Goal: Task Accomplishment & Management: Use online tool/utility

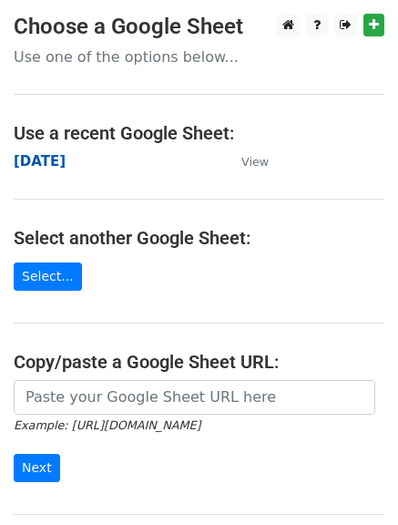
click at [44, 164] on strong "[DATE]" at bounding box center [40, 161] width 52 height 16
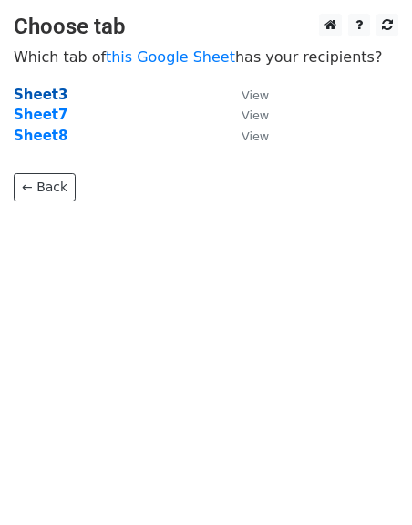
click at [36, 97] on strong "Sheet3" at bounding box center [41, 95] width 54 height 16
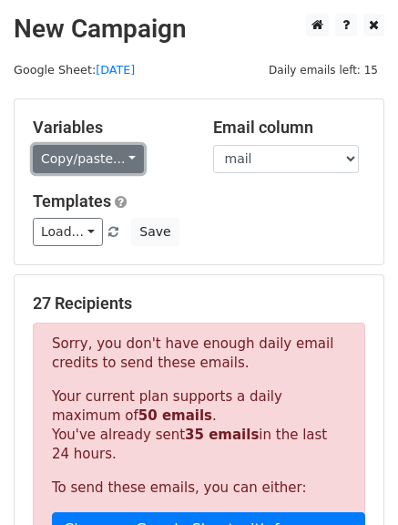
click at [118, 149] on link "Copy/paste..." at bounding box center [88, 159] width 111 height 28
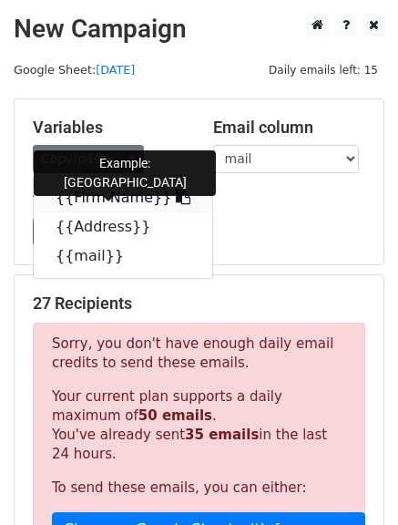
click at [176, 202] on icon at bounding box center [183, 197] width 15 height 15
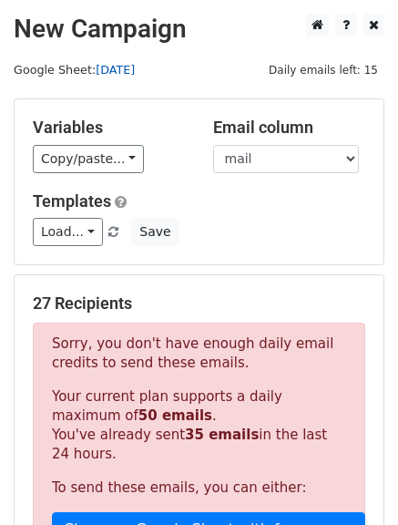
click at [112, 75] on link "[DATE]" at bounding box center [115, 70] width 39 height 14
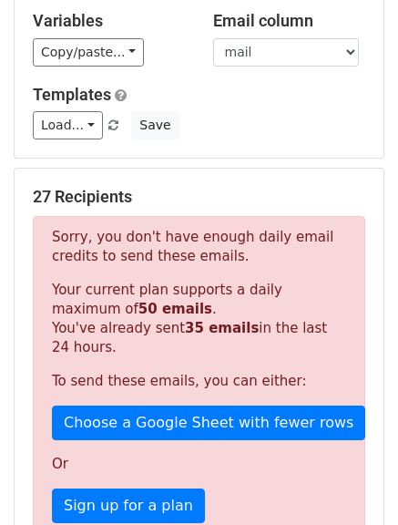
scroll to position [108, 0]
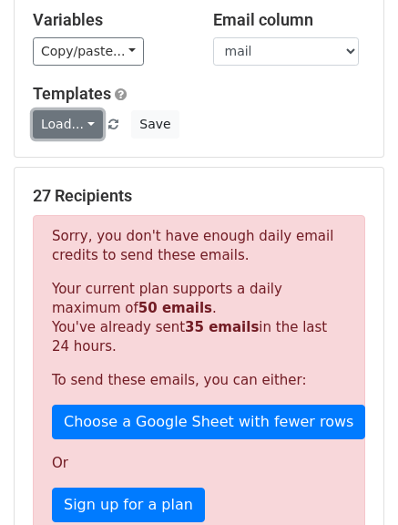
click at [90, 128] on link "Load..." at bounding box center [68, 124] width 70 height 28
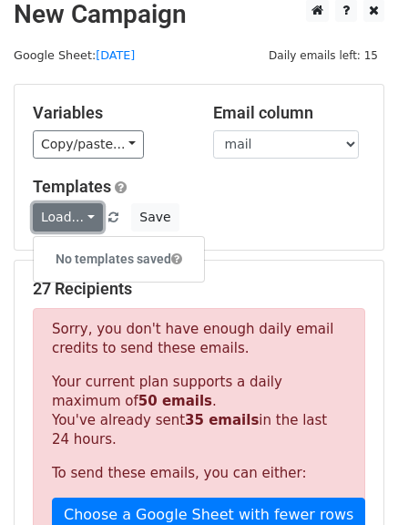
scroll to position [14, 0]
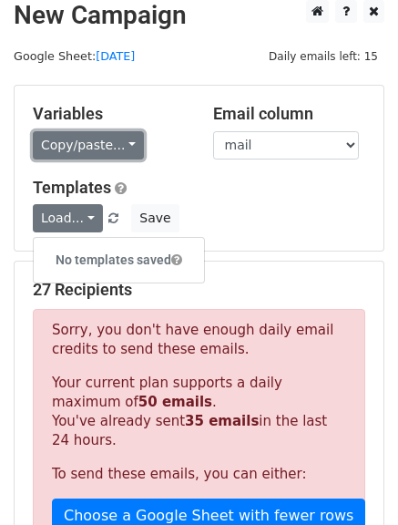
click at [124, 154] on link "Copy/paste..." at bounding box center [88, 145] width 111 height 28
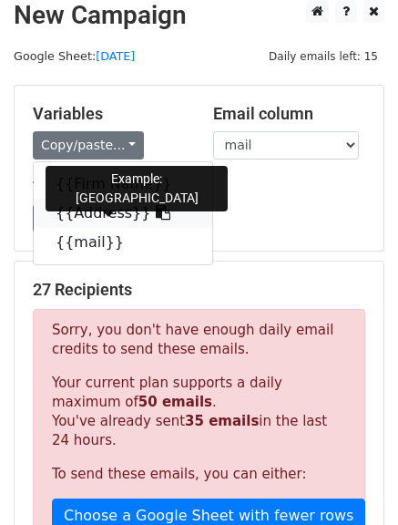
click at [145, 210] on link "{{Address}}" at bounding box center [123, 213] width 179 height 29
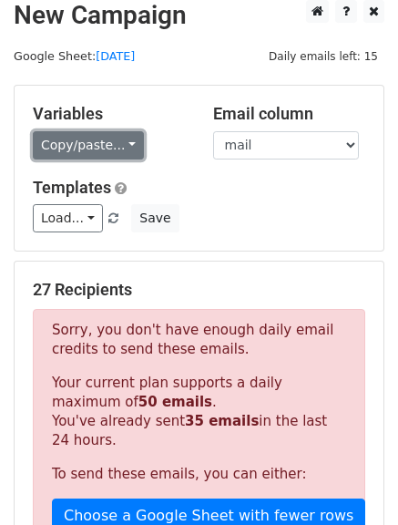
click at [119, 146] on link "Copy/paste..." at bounding box center [88, 145] width 111 height 28
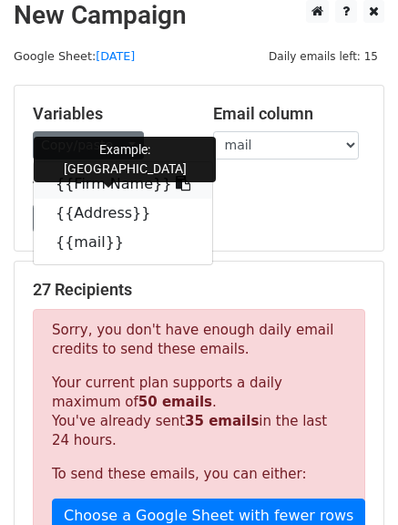
click at [176, 183] on icon at bounding box center [183, 183] width 15 height 15
